Goal: Task Accomplishment & Management: Use online tool/utility

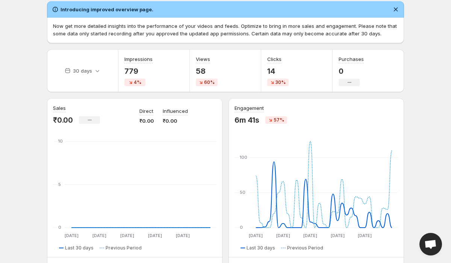
scroll to position [28, 0]
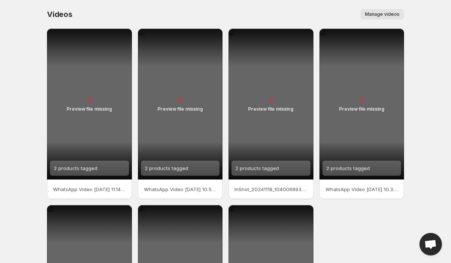
click at [91, 92] on div "Preview file missing" at bounding box center [89, 104] width 85 height 151
click at [92, 103] on div "Preview file missing" at bounding box center [89, 104] width 85 height 151
click at [77, 172] on div "2 products tagged" at bounding box center [76, 167] width 44 height 15
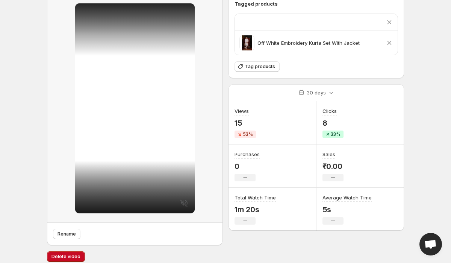
scroll to position [41, 0]
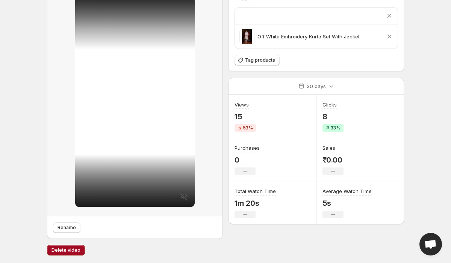
click at [74, 252] on span "Delete video" at bounding box center [65, 250] width 29 height 6
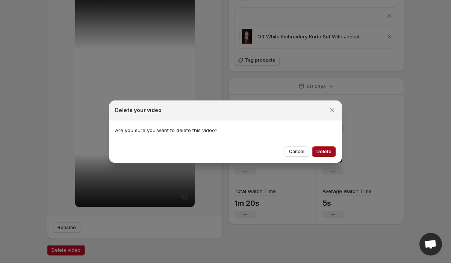
click at [320, 151] on span "Delete" at bounding box center [323, 151] width 15 height 6
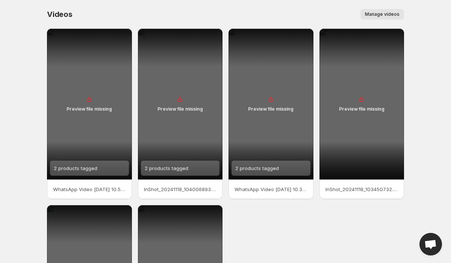
click at [384, 19] on button "Manage videos" at bounding box center [382, 14] width 44 height 11
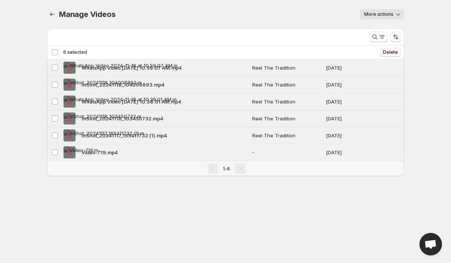
click at [396, 51] on span "Delete" at bounding box center [390, 52] width 15 height 6
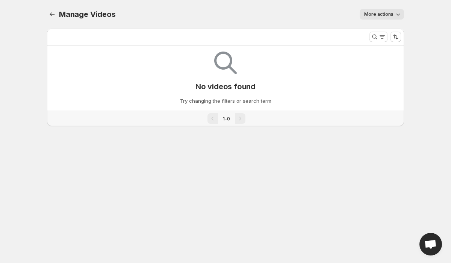
click at [382, 9] on button "More actions" at bounding box center [382, 14] width 44 height 11
click at [198, 102] on p "Try changing the filters or search term" at bounding box center [225, 101] width 91 height 8
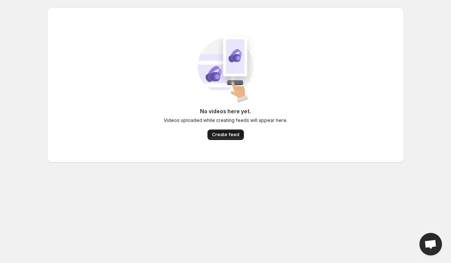
click at [219, 135] on span "Create feed" at bounding box center [225, 134] width 27 height 6
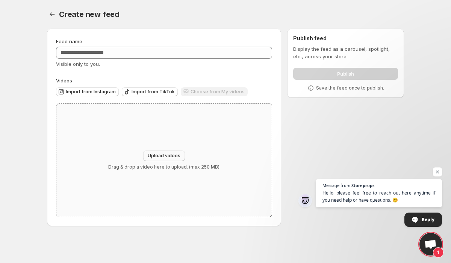
click at [159, 153] on button "Upload videos" at bounding box center [164, 155] width 42 height 11
type input "**********"
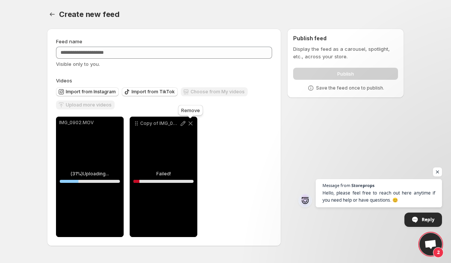
click at [190, 122] on icon at bounding box center [191, 123] width 8 height 8
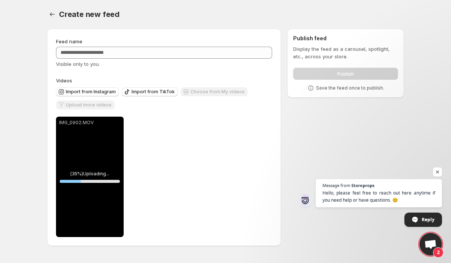
click at [85, 103] on div "Upload more videos" at bounding box center [85, 105] width 59 height 10
click at [438, 174] on span "Open chat" at bounding box center [437, 171] width 9 height 9
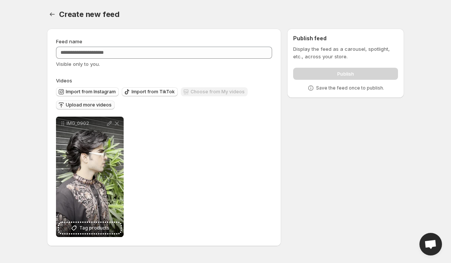
click at [86, 105] on span "Upload more videos" at bounding box center [89, 105] width 46 height 6
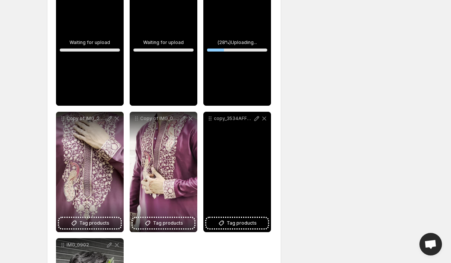
scroll to position [183, 0]
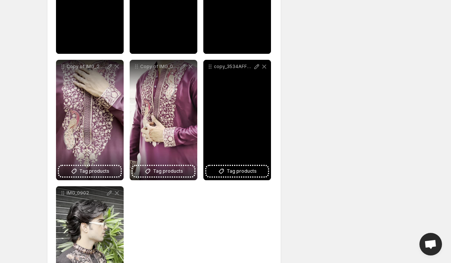
click at [248, 117] on div "copy_3534AFF4-3260-4EBF-B994-68E3A4BA1D38" at bounding box center [237, 120] width 68 height 120
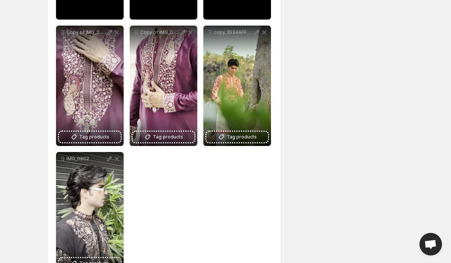
scroll to position [245, 0]
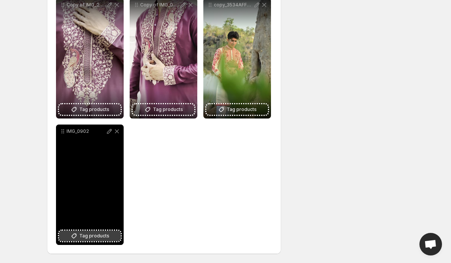
click at [91, 240] on button "Tag products" at bounding box center [90, 235] width 62 height 11
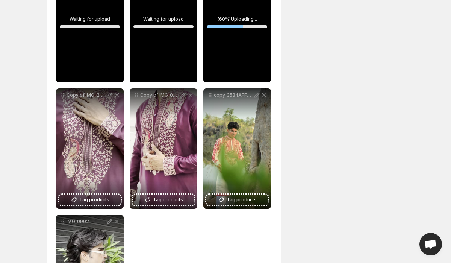
scroll to position [145, 0]
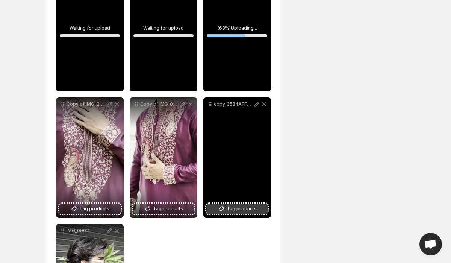
click at [229, 208] on span "Tag products" at bounding box center [242, 209] width 30 height 8
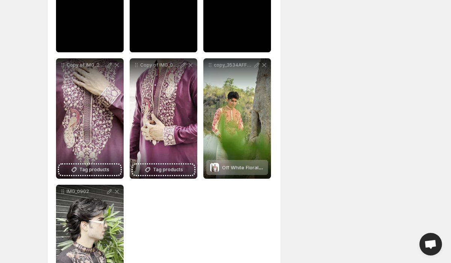
scroll to position [186, 0]
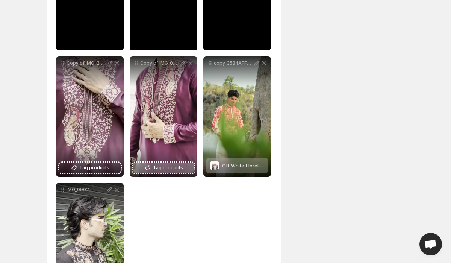
click at [169, 169] on span "Tag products" at bounding box center [168, 168] width 30 height 8
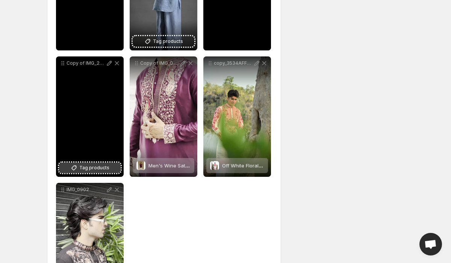
click at [109, 166] on button "Tag products" at bounding box center [90, 167] width 62 height 11
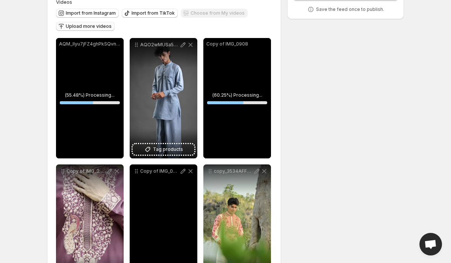
scroll to position [70, 0]
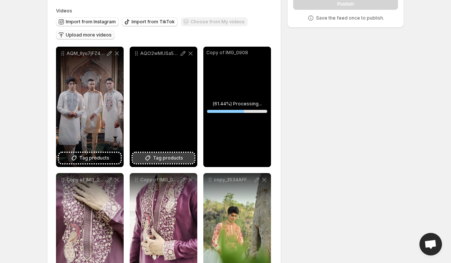
click at [177, 155] on span "Tag products" at bounding box center [168, 158] width 30 height 8
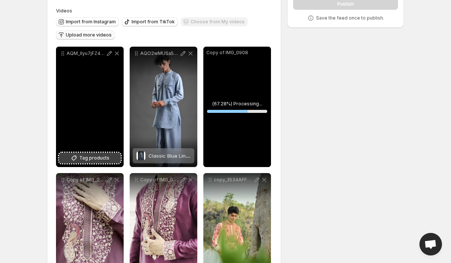
click at [80, 162] on button "Tag products" at bounding box center [90, 158] width 62 height 11
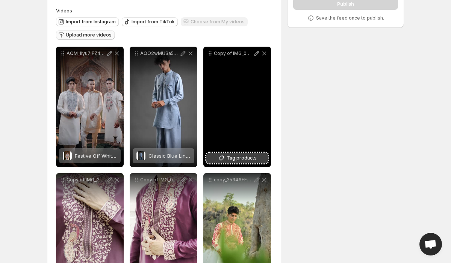
click at [237, 156] on span "Tag products" at bounding box center [242, 158] width 30 height 8
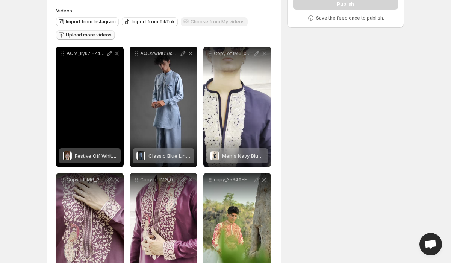
drag, startPoint x: 105, startPoint y: 108, endPoint x: 68, endPoint y: 181, distance: 82.0
click at [105, 108] on div "**********" at bounding box center [164, 233] width 216 height 373
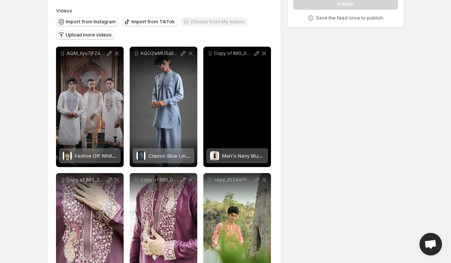
click at [358, 94] on div "**********" at bounding box center [222, 195] width 363 height 485
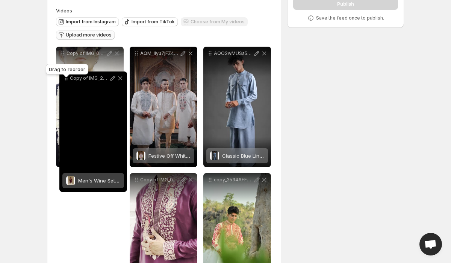
drag, startPoint x: 63, startPoint y: 127, endPoint x: 66, endPoint y: 79, distance: 48.2
click at [66, 79] on icon at bounding box center [66, 78] width 8 height 8
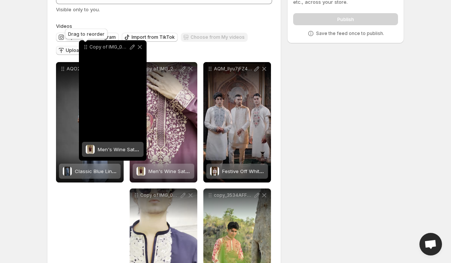
scroll to position [53, 0]
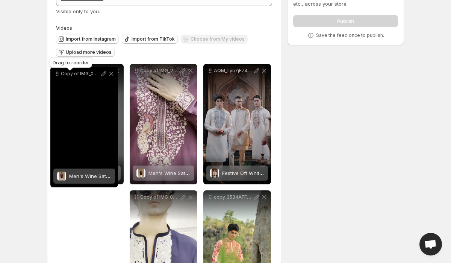
drag, startPoint x: 137, startPoint y: 89, endPoint x: 58, endPoint y: 76, distance: 79.9
click at [58, 76] on icon at bounding box center [57, 74] width 8 height 8
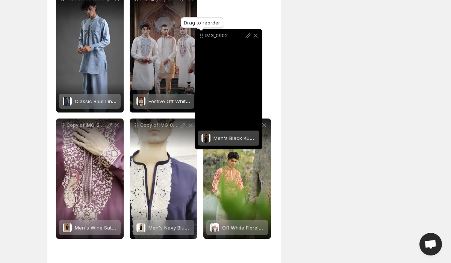
scroll to position [119, 0]
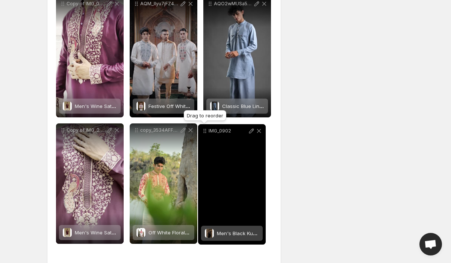
drag, startPoint x: 63, startPoint y: 160, endPoint x: 206, endPoint y: 132, distance: 144.8
click at [206, 132] on icon at bounding box center [205, 132] width 1 height 1
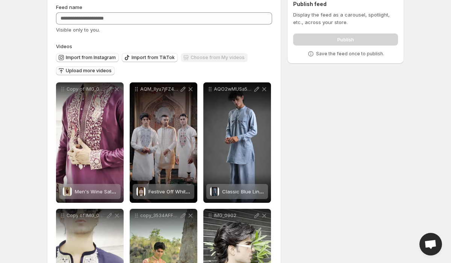
scroll to position [0, 0]
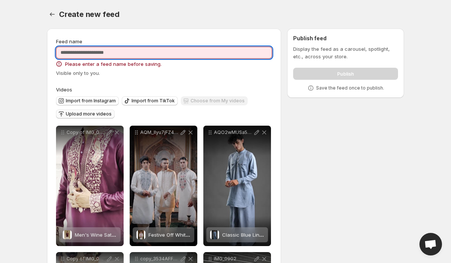
click at [133, 48] on input "Feed name" at bounding box center [164, 53] width 216 height 12
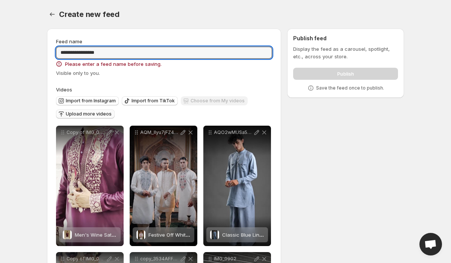
type input "**********"
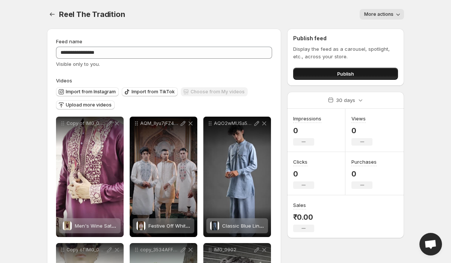
click at [320, 71] on button "Publish" at bounding box center [345, 74] width 105 height 12
click at [320, 70] on button "Publish" at bounding box center [345, 74] width 105 height 12
click at [342, 73] on span "Publish" at bounding box center [345, 74] width 17 height 8
